Goal: Task Accomplishment & Management: Manage account settings

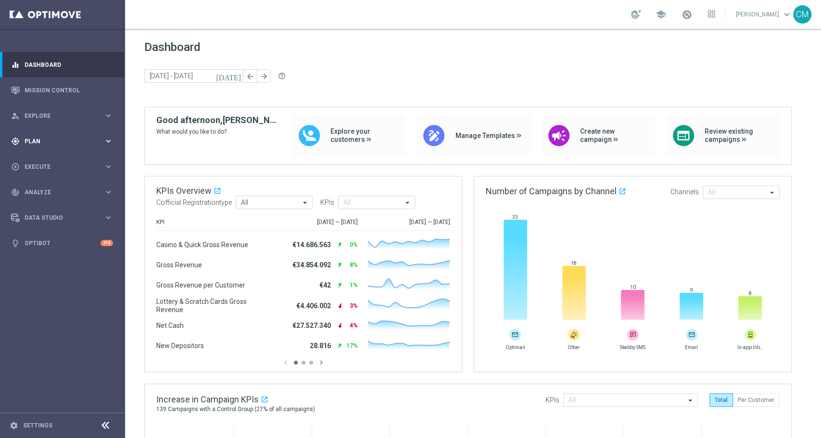
click at [48, 142] on span "Plan" at bounding box center [64, 142] width 79 height 6
click at [47, 160] on link "Target Groups" at bounding box center [62, 161] width 75 height 8
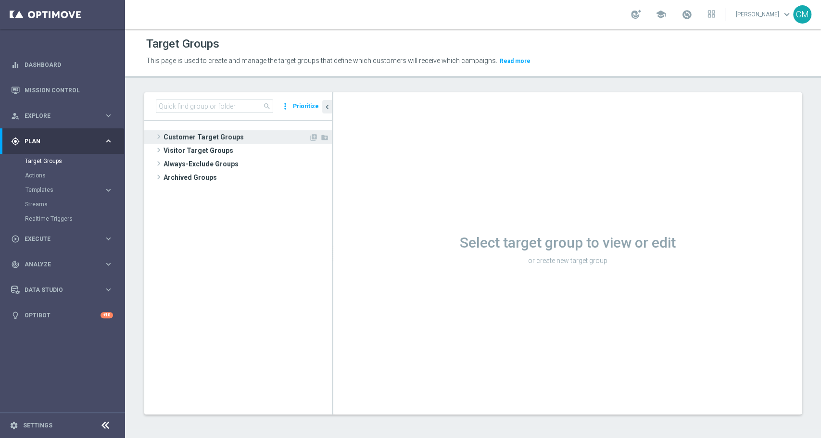
click at [187, 137] on span "Customer Target Groups" at bounding box center [236, 136] width 145 height 13
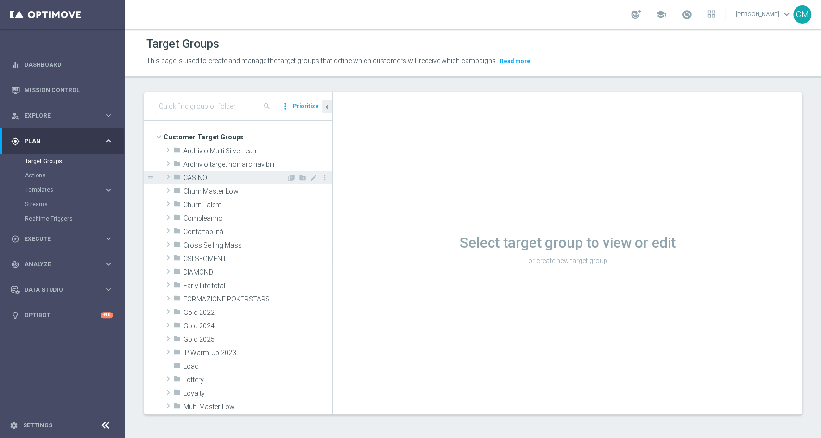
click at [191, 176] on span "CASINO" at bounding box center [234, 178] width 103 height 8
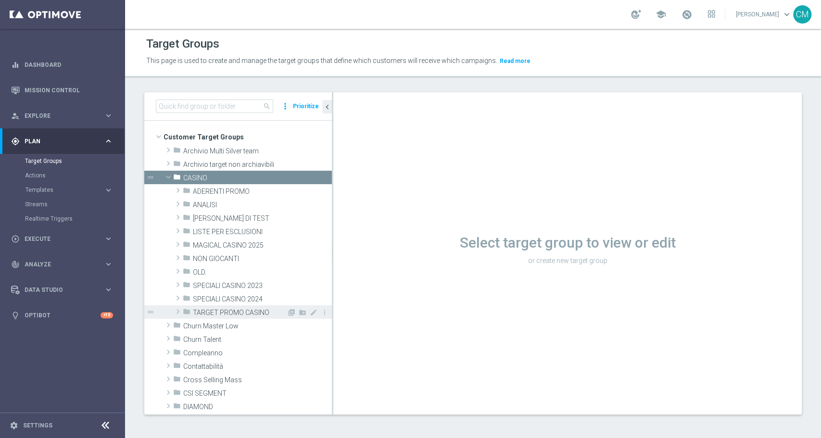
click at [239, 313] on span "TARGET PROMO CASINO" at bounding box center [240, 313] width 94 height 8
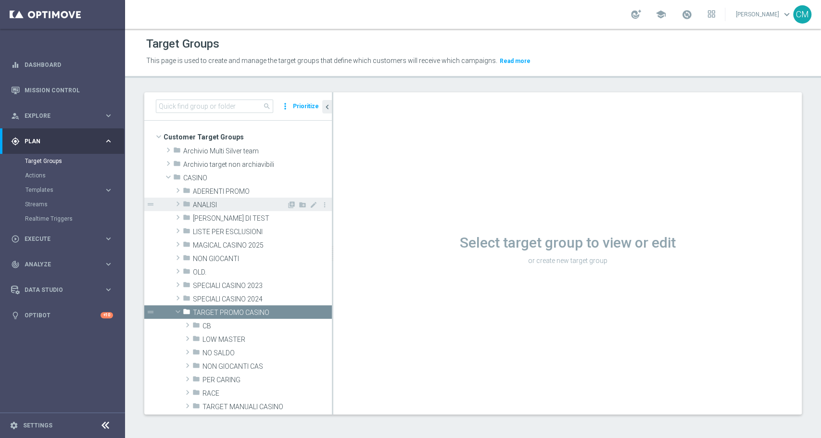
click at [229, 206] on span "ANALISI" at bounding box center [240, 205] width 94 height 8
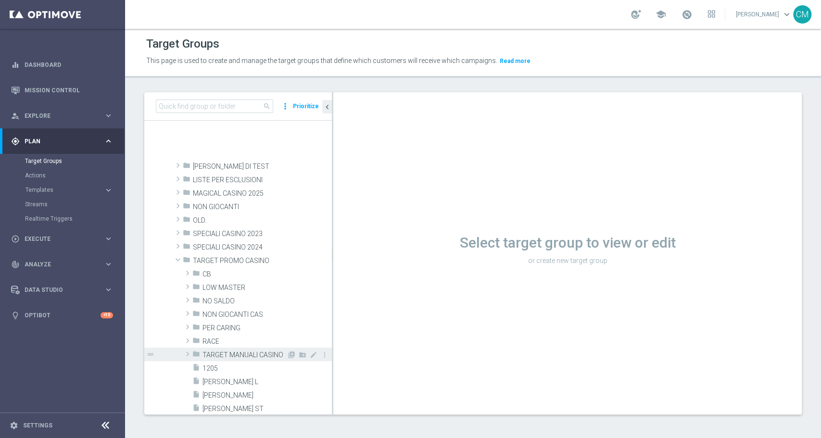
scroll to position [404, 0]
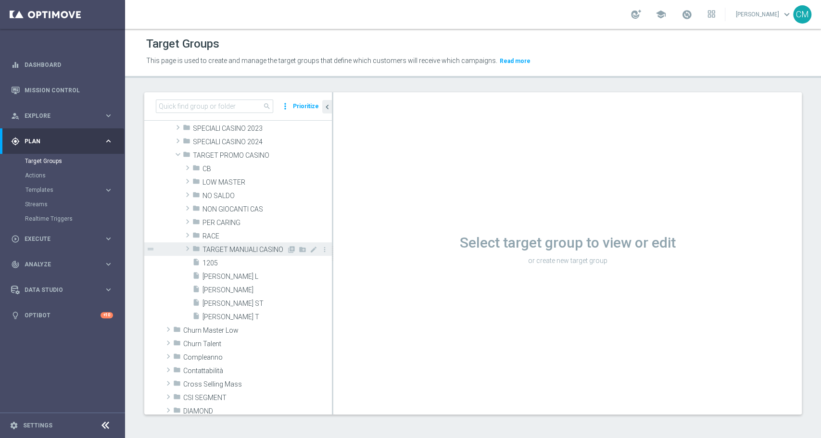
click at [228, 247] on span "TARGET MANUALI CASINO" at bounding box center [245, 250] width 84 height 8
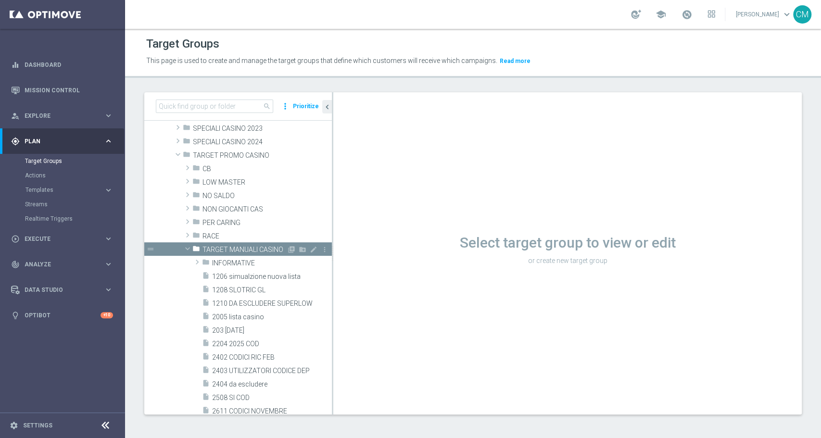
click at [233, 248] on span "TARGET MANUALI CASINO" at bounding box center [245, 250] width 84 height 8
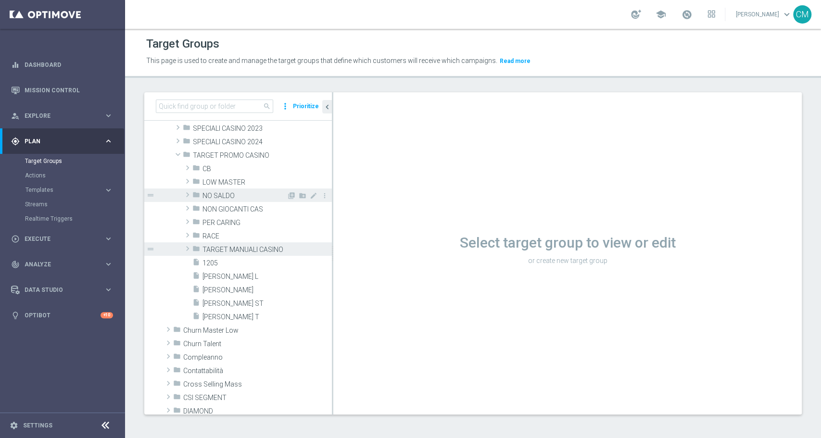
click at [219, 197] on span "NO SALDO" at bounding box center [245, 196] width 84 height 8
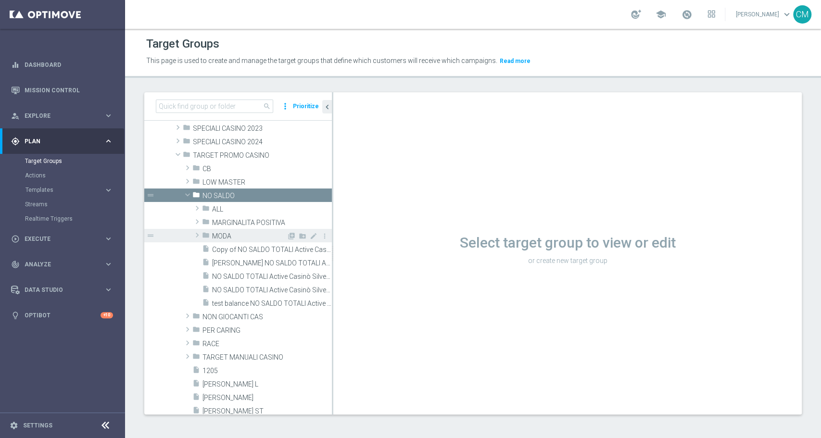
click at [236, 236] on span "MODA" at bounding box center [249, 236] width 75 height 8
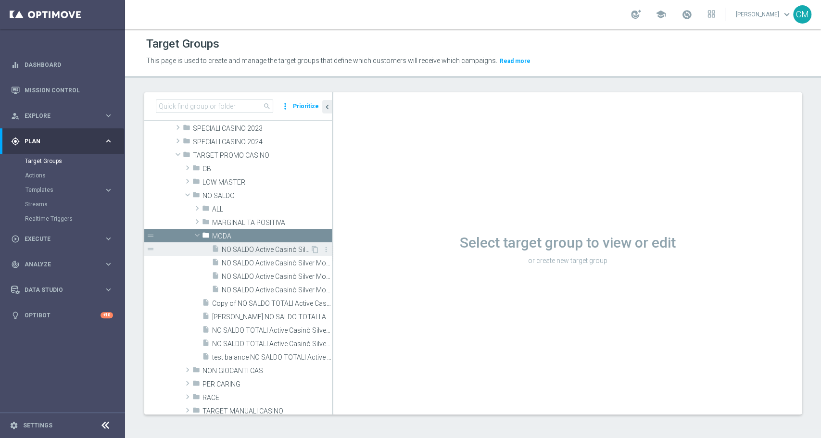
click at [243, 244] on div "insert_drive_file NO SALDO Active Casinò Silver Moda >60" at bounding box center [261, 249] width 99 height 13
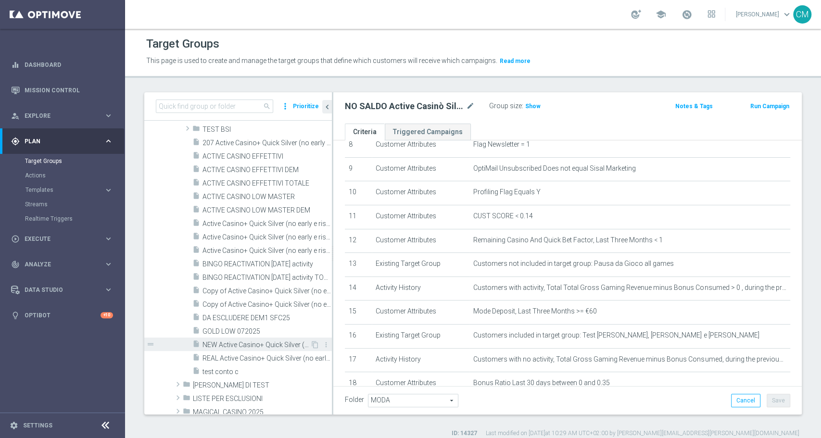
scroll to position [308, 0]
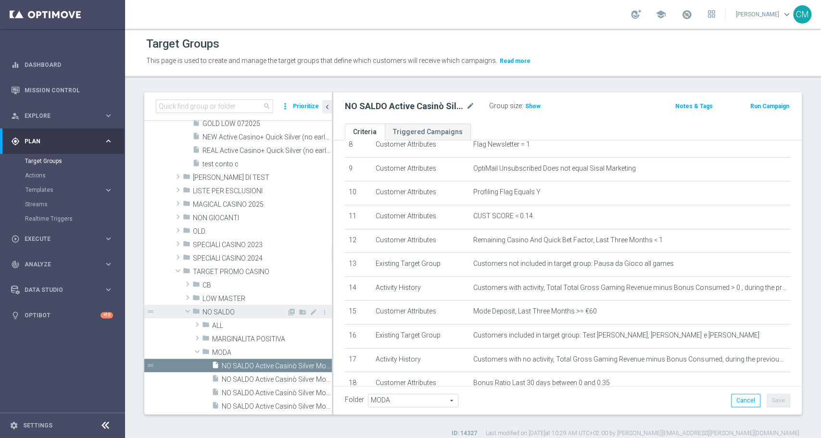
click at [189, 313] on span at bounding box center [188, 312] width 12 height 10
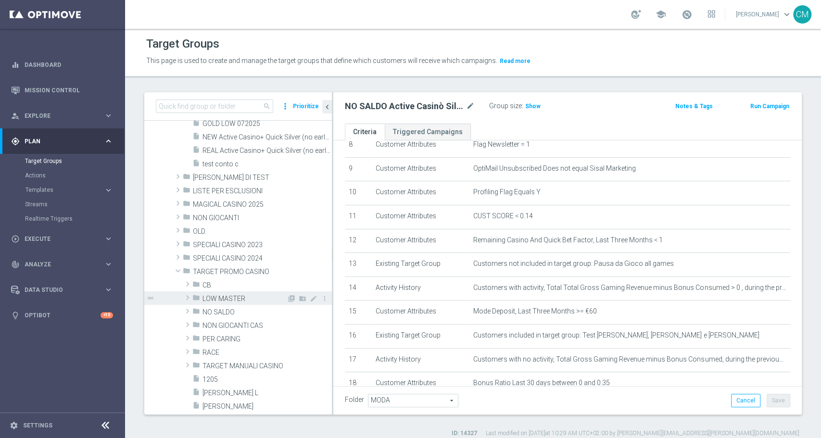
click at [186, 297] on span at bounding box center [188, 298] width 10 height 12
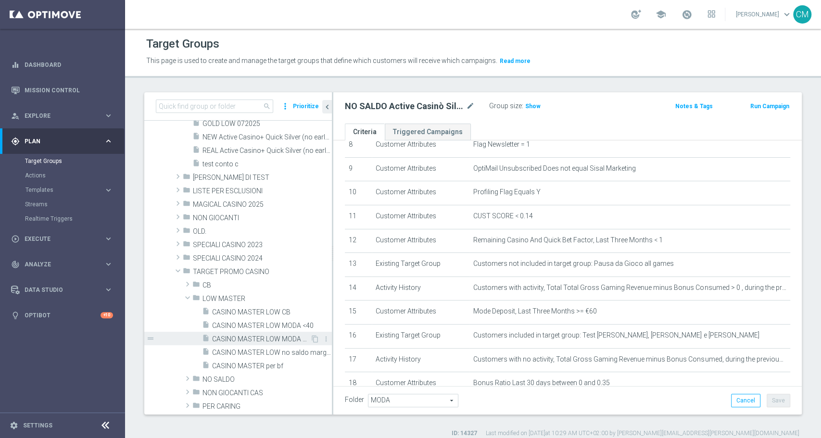
click at [283, 340] on span "CASINO MASTER LOW MODA >=40" at bounding box center [261, 339] width 98 height 8
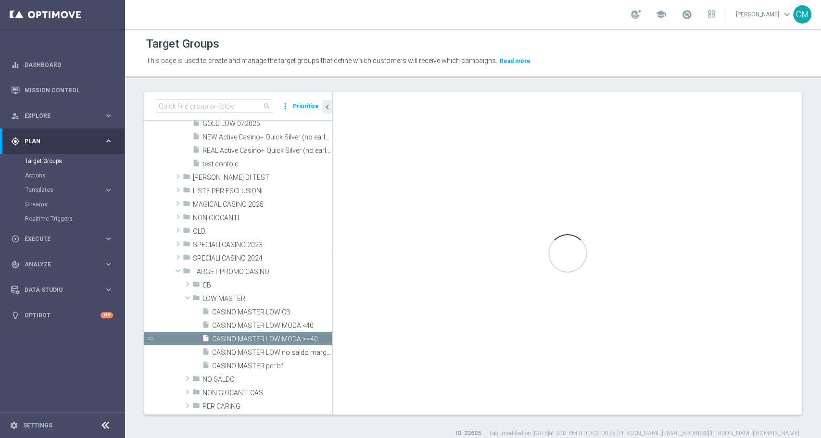
checkbox input "false"
type input "LOW MASTER"
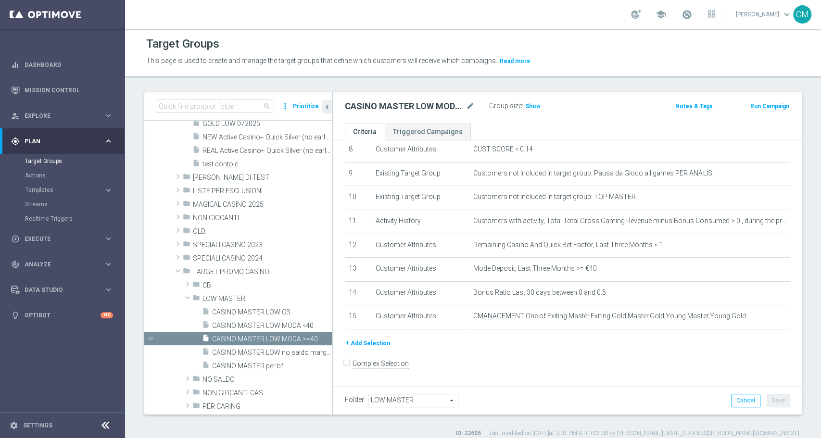
click at [539, 102] on div "Group size : Show" at bounding box center [537, 106] width 96 height 12
click at [537, 104] on span "Show" at bounding box center [532, 106] width 15 height 7
click at [357, 343] on button "+ Add Selection" at bounding box center [368, 343] width 46 height 11
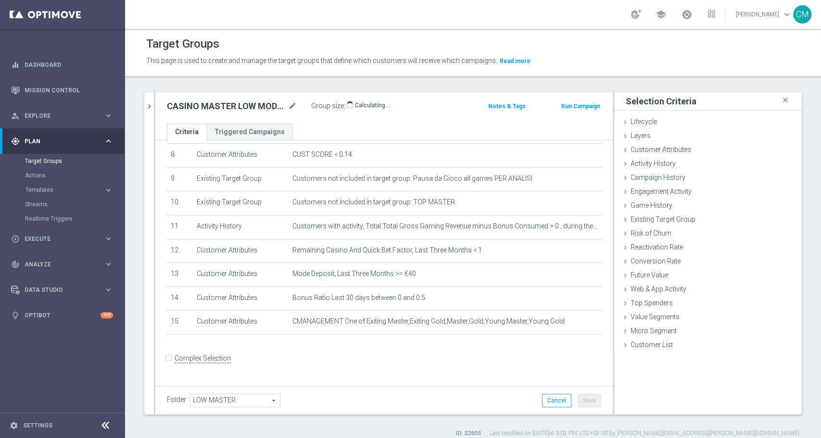
scroll to position [192, 0]
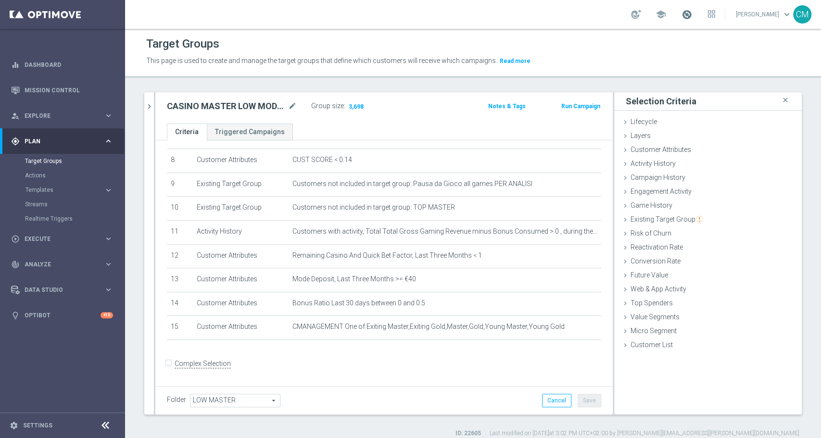
click at [687, 17] on span at bounding box center [687, 14] width 11 height 11
click at [673, 152] on span "Customer Attributes" at bounding box center [661, 150] width 61 height 8
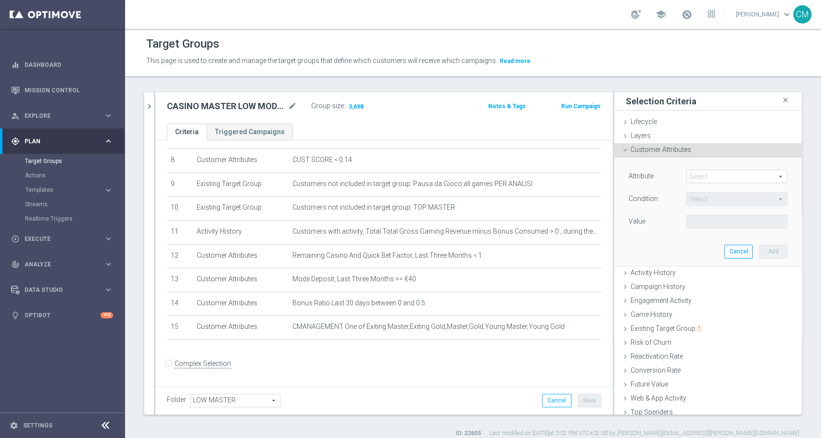
click at [692, 174] on span at bounding box center [737, 176] width 100 height 13
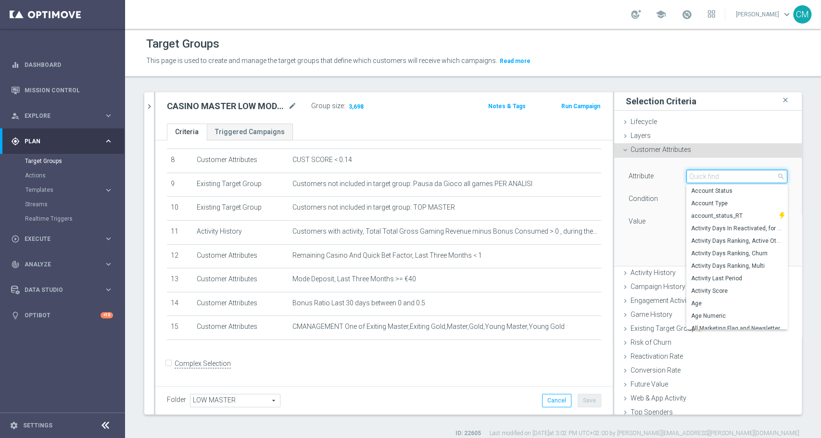
click at [692, 174] on input "search" at bounding box center [737, 176] width 101 height 13
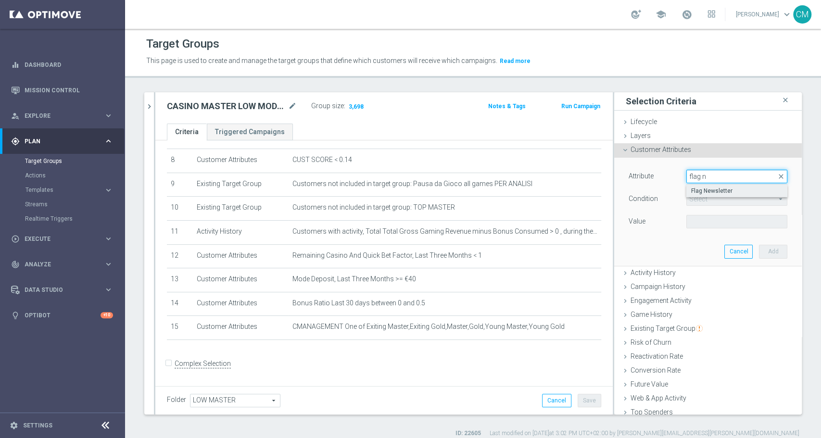
type input "flag n"
click at [707, 187] on span "Flag Newsletter" at bounding box center [736, 191] width 91 height 8
type input "Flag Newsletter"
type input "="
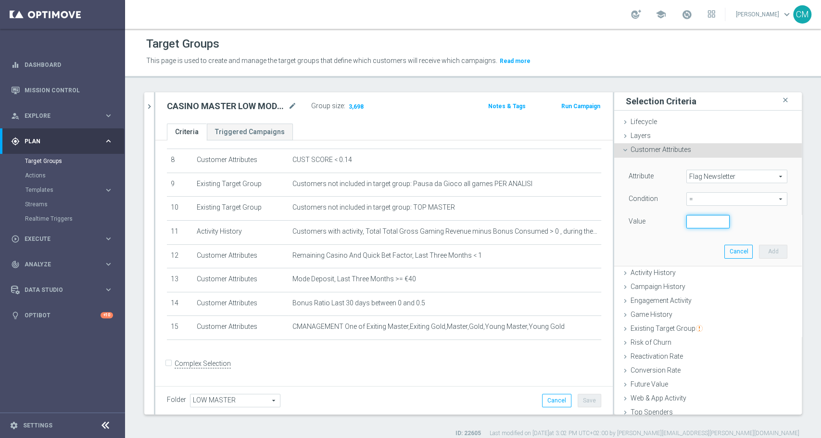
click at [705, 217] on input "number" at bounding box center [708, 221] width 43 height 13
type input "1"
click at [705, 218] on input "1" at bounding box center [708, 221] width 43 height 13
click at [764, 248] on button "Add" at bounding box center [773, 251] width 28 height 13
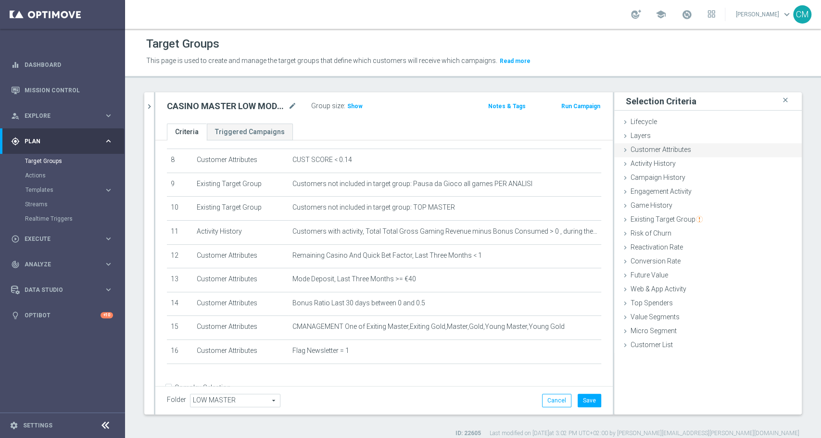
click at [680, 151] on span "Customer Attributes" at bounding box center [661, 150] width 61 height 8
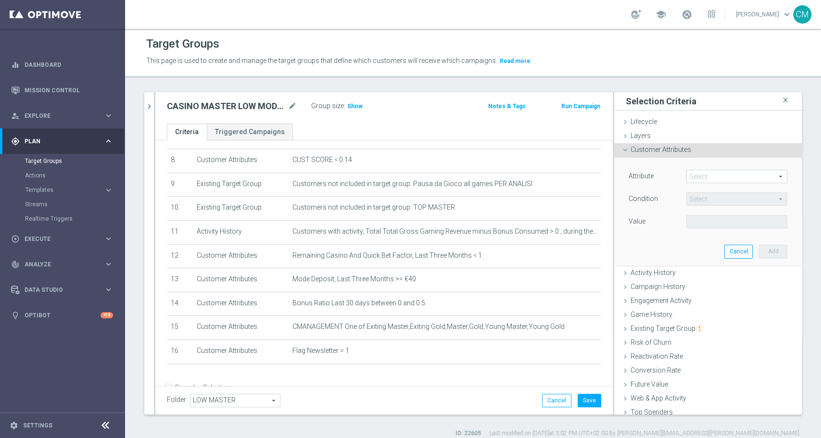
click at [715, 179] on span at bounding box center [737, 176] width 100 height 13
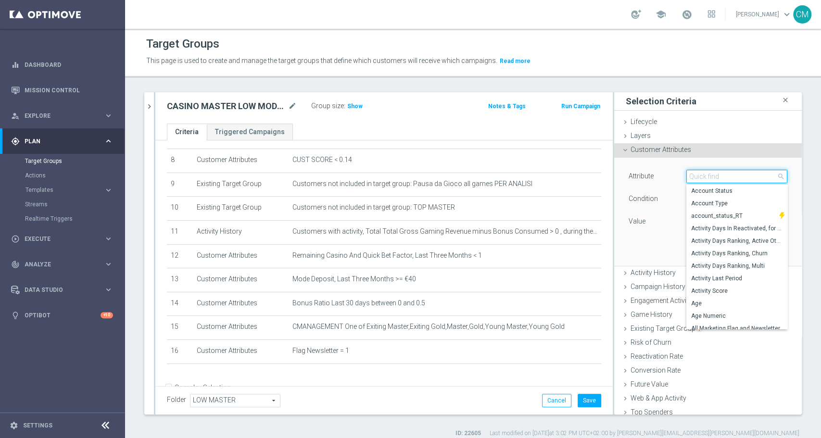
click at [715, 179] on input "search" at bounding box center [737, 176] width 101 height 13
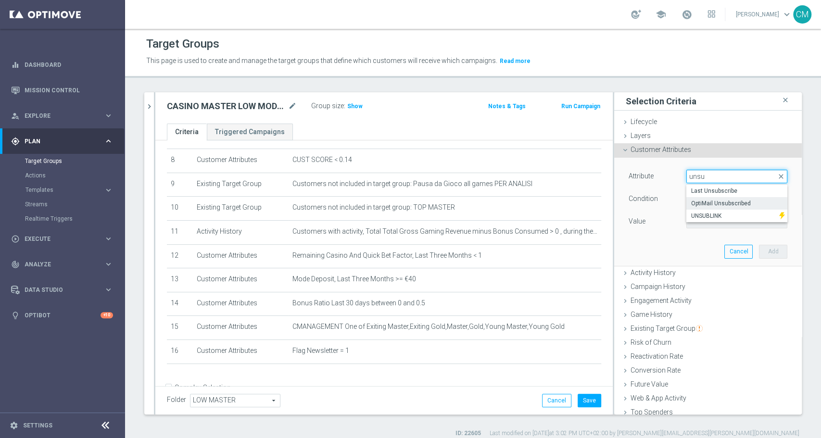
type input "unsu"
click at [720, 200] on span "OptiMail Unsubscribed" at bounding box center [736, 204] width 91 height 8
type input "OptiMail Unsubscribed"
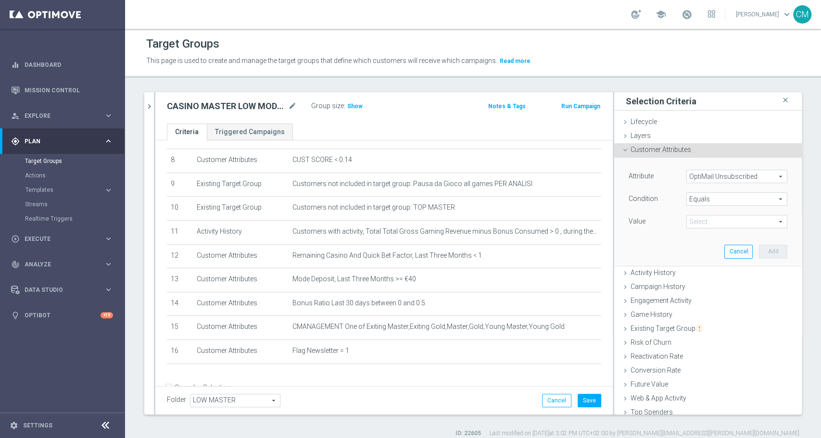
click at [720, 195] on span "Equals" at bounding box center [737, 199] width 100 height 13
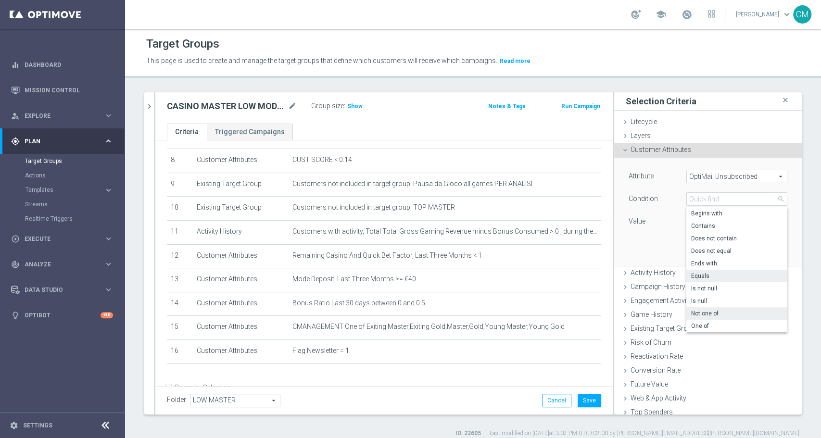
click at [712, 314] on span "Not one of" at bounding box center [736, 314] width 91 height 8
type input "Not one of"
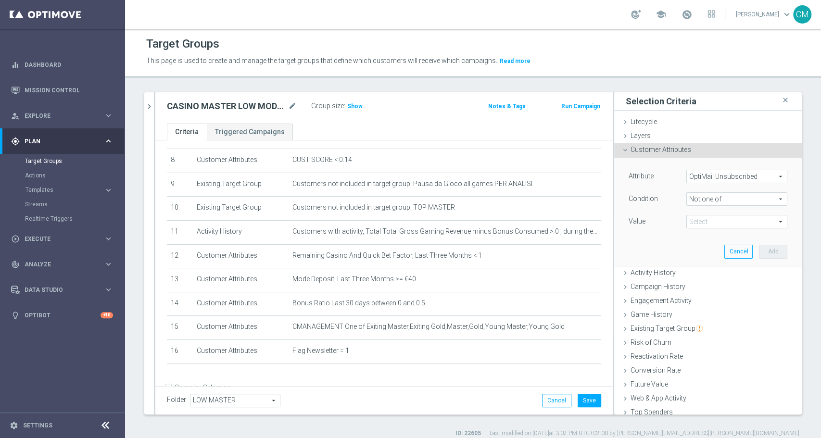
click at [707, 221] on span at bounding box center [737, 222] width 100 height 13
click at [708, 248] on span "Sisal" at bounding box center [744, 249] width 88 height 8
click at [700, 248] on input "Sisal" at bounding box center [697, 249] width 6 height 6
checkbox input "true"
type input "Sisal"
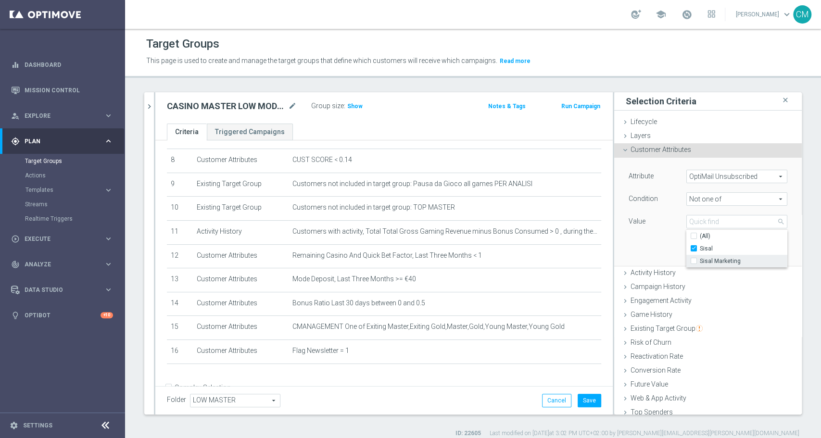
click at [713, 260] on span "Sisal Marketing" at bounding box center [744, 261] width 88 height 8
click at [700, 260] on input "Sisal Marketing" at bounding box center [697, 261] width 6 height 6
checkbox input "true"
type input "Selected 2 of 2"
checkbox input "true"
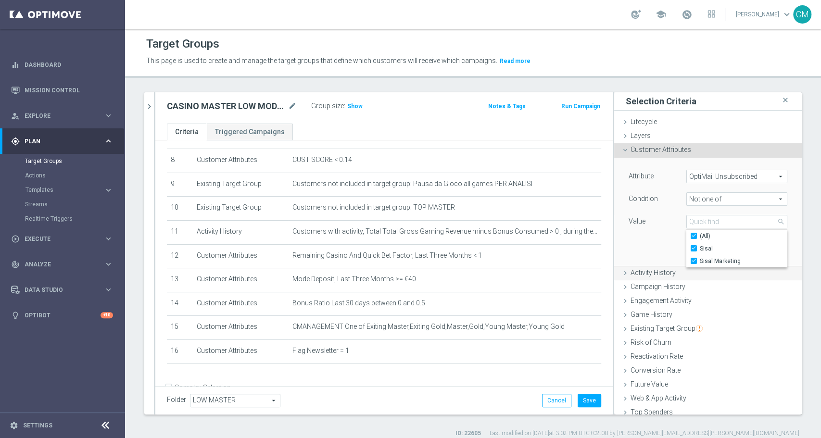
click at [656, 271] on span "Activity History" at bounding box center [653, 273] width 45 height 8
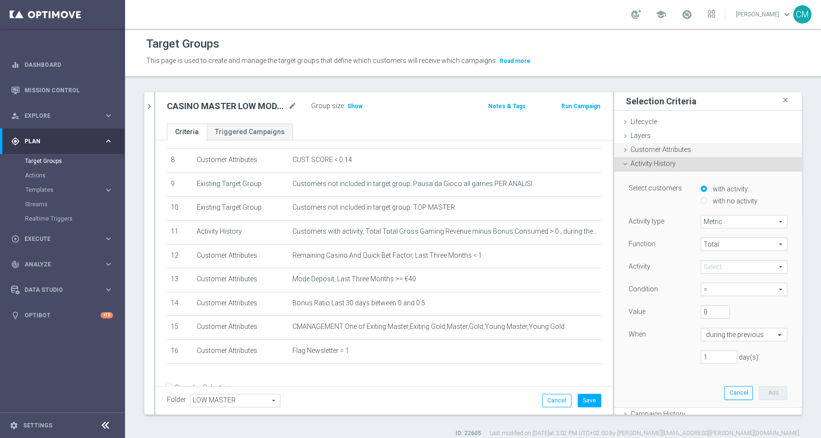
click at [689, 152] on div "Customer Attributes done selection saved" at bounding box center [708, 150] width 188 height 14
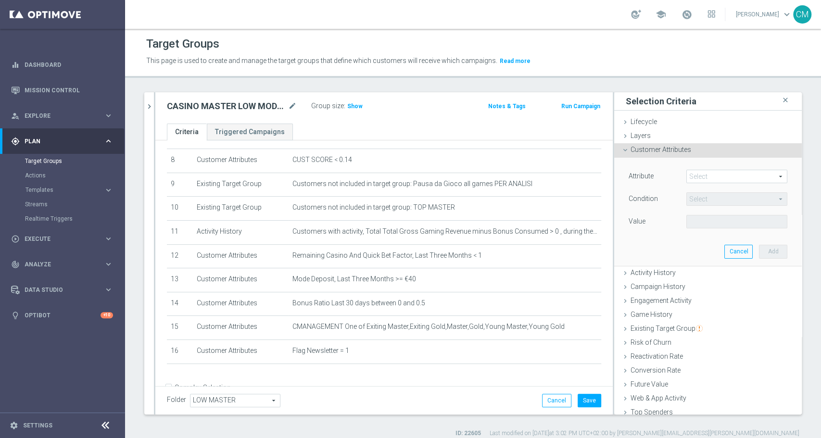
click at [714, 177] on span at bounding box center [737, 176] width 100 height 13
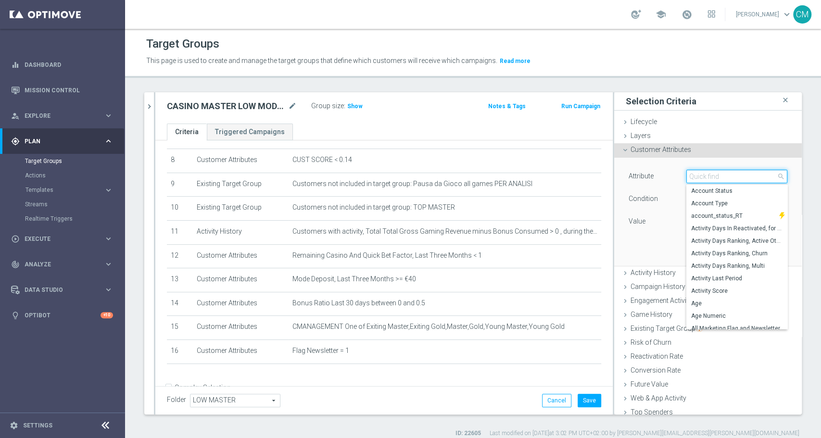
click at [714, 177] on input "search" at bounding box center [737, 176] width 101 height 13
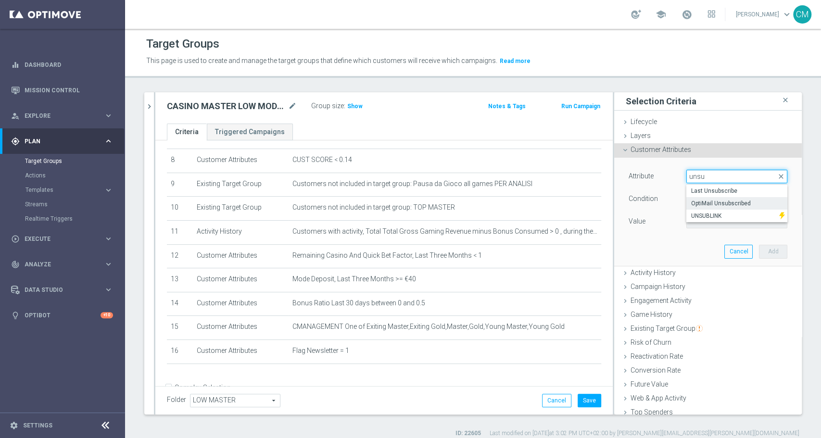
type input "unsu"
click at [722, 197] on label "OptiMail Unsubscribed" at bounding box center [737, 203] width 101 height 13
type input "OptiMail Unsubscribed"
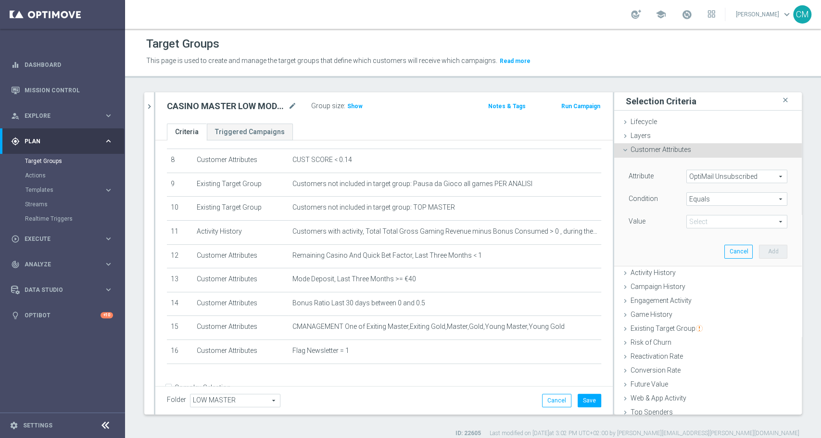
click at [723, 198] on span "Equals" at bounding box center [737, 199] width 100 height 13
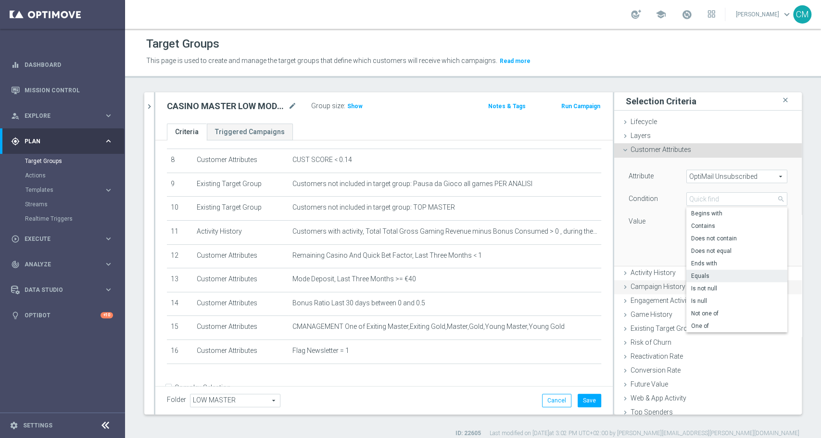
drag, startPoint x: 721, startPoint y: 314, endPoint x: 720, endPoint y: 293, distance: 21.2
click at [721, 314] on span "Not one of" at bounding box center [736, 314] width 91 height 8
type input "Not one of"
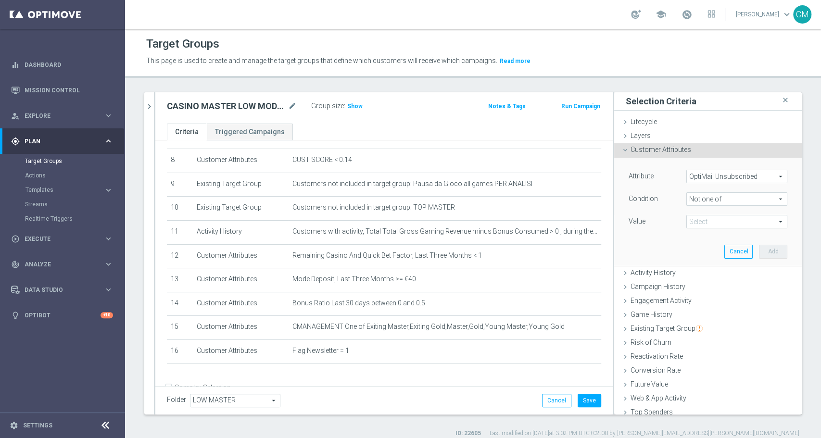
click at [744, 221] on span at bounding box center [737, 222] width 100 height 13
click at [727, 249] on span "Sisal" at bounding box center [744, 249] width 88 height 8
click at [700, 249] on input "Sisal" at bounding box center [697, 249] width 6 height 6
checkbox input "true"
type input "Sisal"
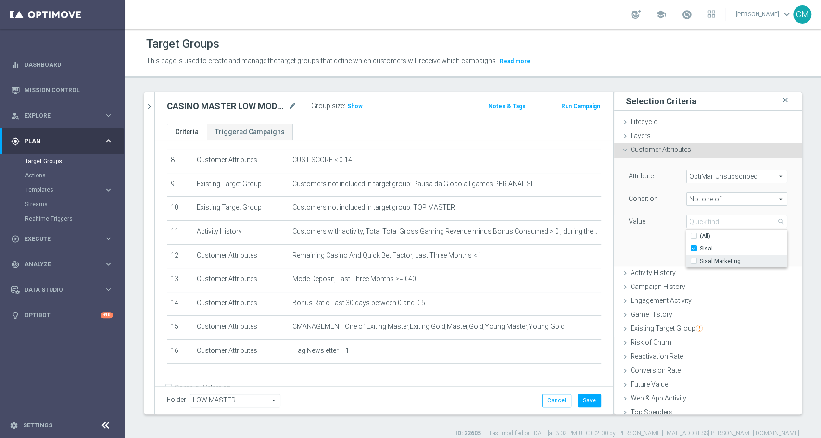
click at [728, 264] on span "Sisal Marketing" at bounding box center [744, 261] width 88 height 8
click at [700, 264] on input "Sisal Marketing" at bounding box center [697, 261] width 6 height 6
checkbox input "true"
type input "Selected 2 of 2"
checkbox input "true"
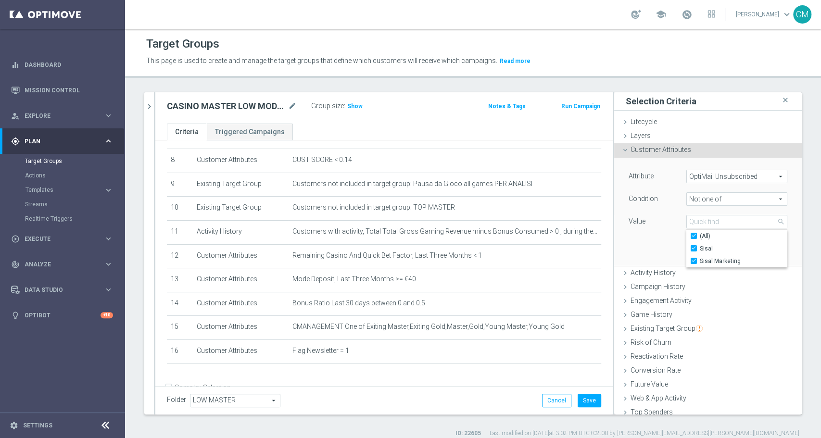
click at [662, 245] on div "Attribute OptiMail Unsubscribed OptiMail Unsubscribed arrow_drop_down search Co…" at bounding box center [708, 212] width 173 height 108
click at [759, 251] on button "Add" at bounding box center [773, 251] width 28 height 13
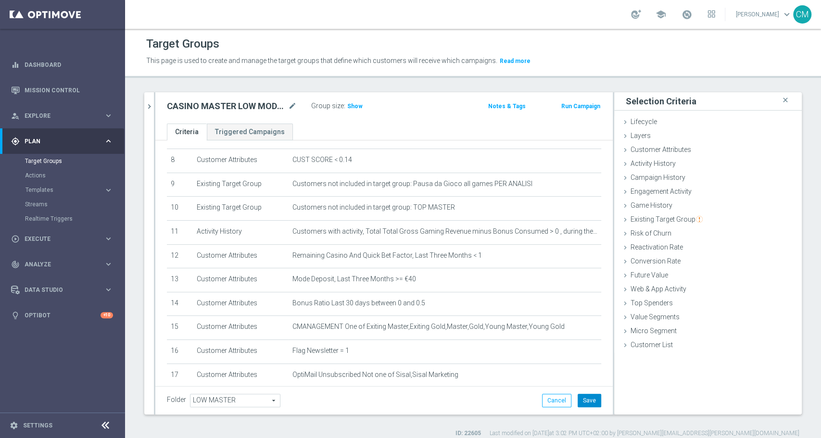
click at [578, 398] on button "Save" at bounding box center [590, 400] width 24 height 13
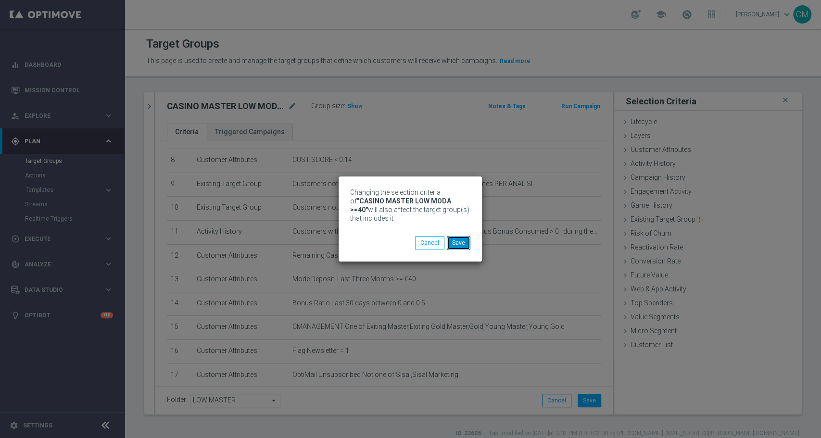
click at [458, 239] on button "Save" at bounding box center [459, 242] width 24 height 13
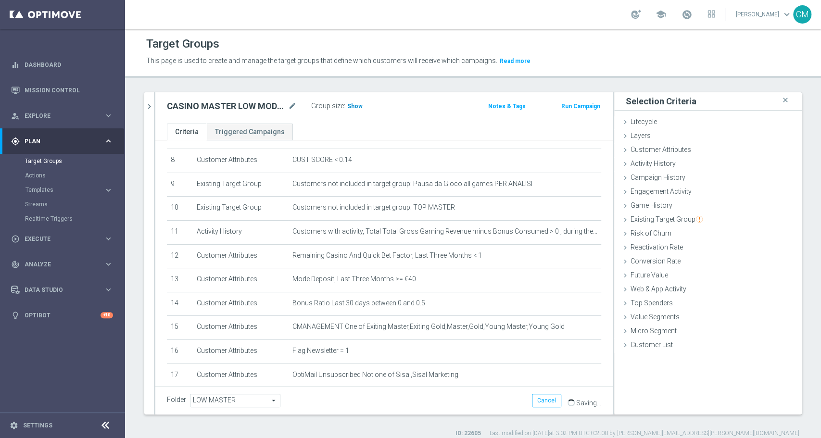
click at [356, 108] on span "Show" at bounding box center [354, 106] width 15 height 7
